Goal: Check status: Check status

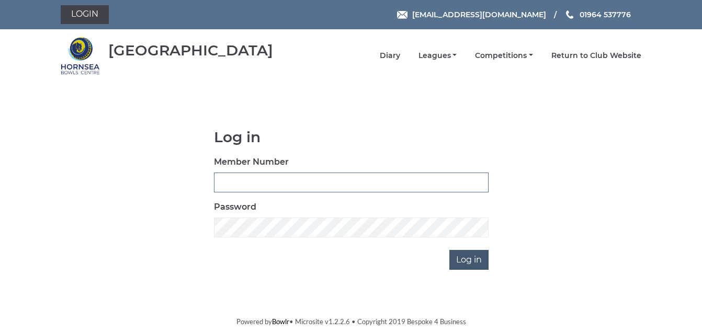
type input "1088"
click at [468, 260] on input "Log in" at bounding box center [468, 260] width 39 height 20
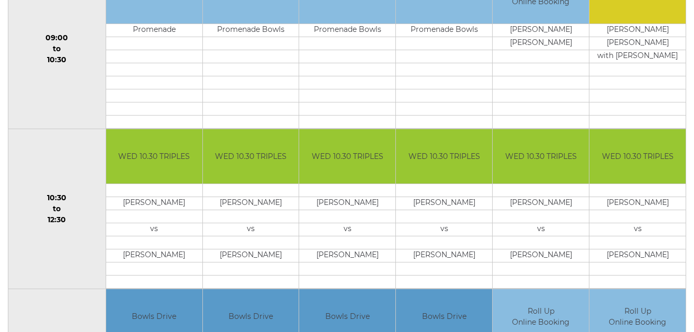
scroll to position [45, 0]
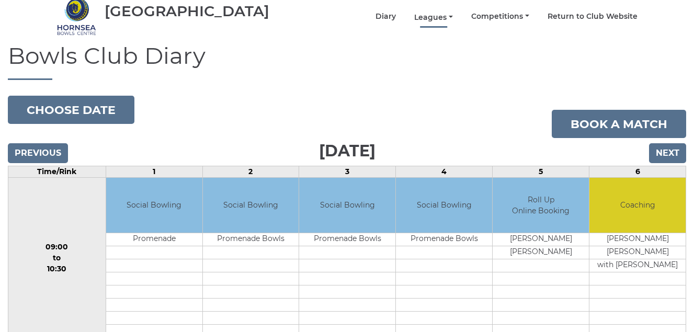
click at [433, 15] on link "Leagues" at bounding box center [433, 18] width 39 height 10
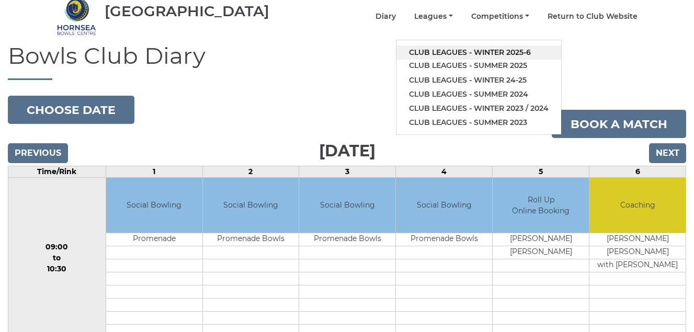
click at [473, 49] on link "Club leagues - Winter 2025-6" at bounding box center [478, 52] width 165 height 14
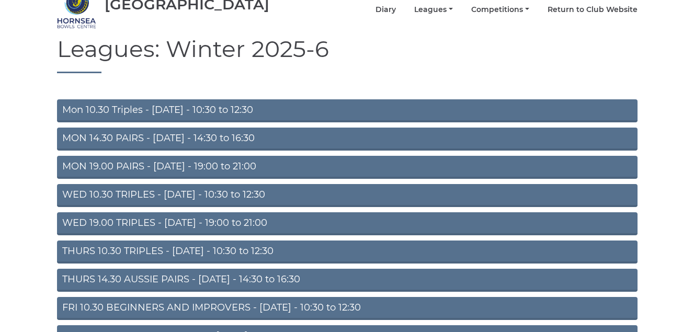
scroll to position [146, 0]
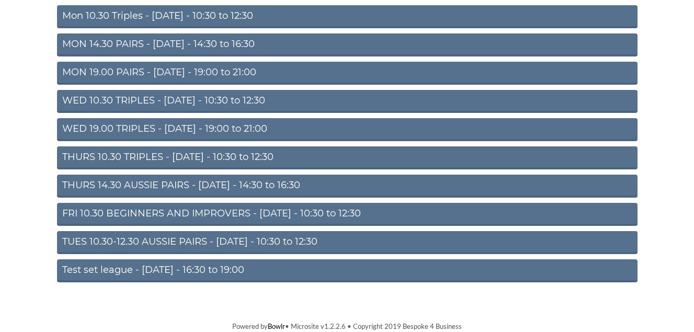
click at [183, 241] on link "TUES 10.30-12.30 AUSSIE PAIRS - [DATE] - 10:30 to 12:30" at bounding box center [347, 242] width 580 height 23
